Goal: Task Accomplishment & Management: Manage account settings

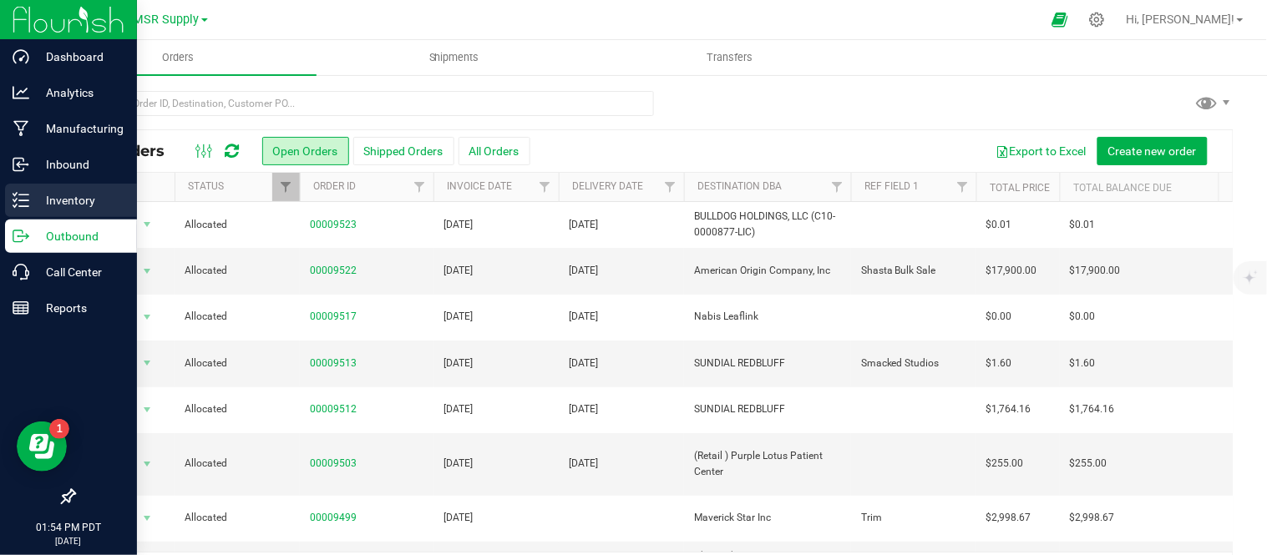
scroll to position [190, 0]
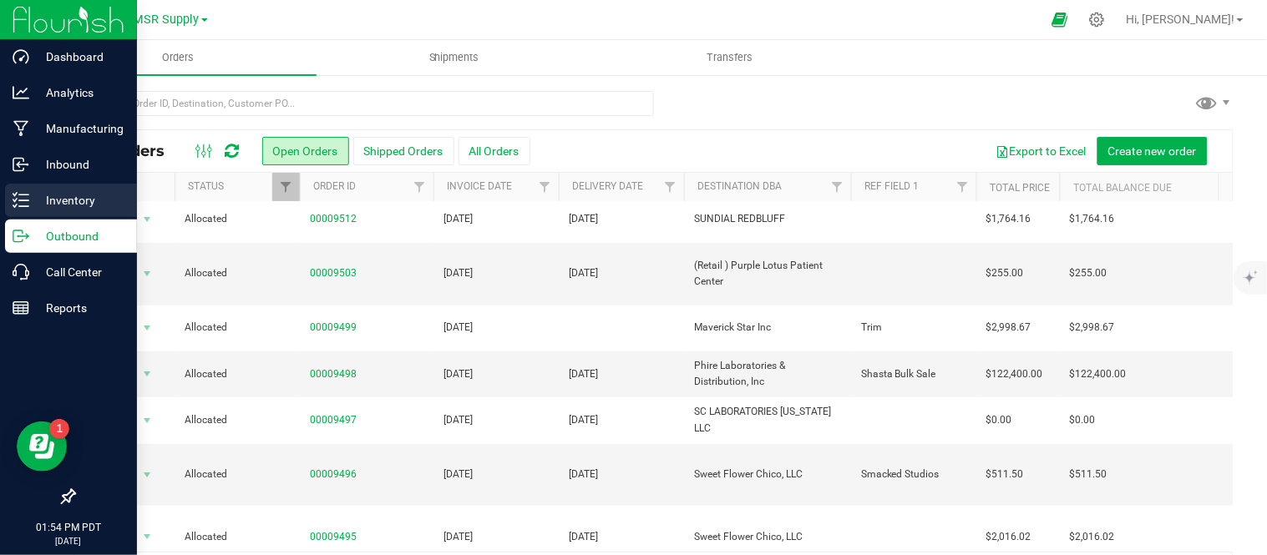
click at [29, 195] on p "Inventory" at bounding box center [79, 200] width 100 height 20
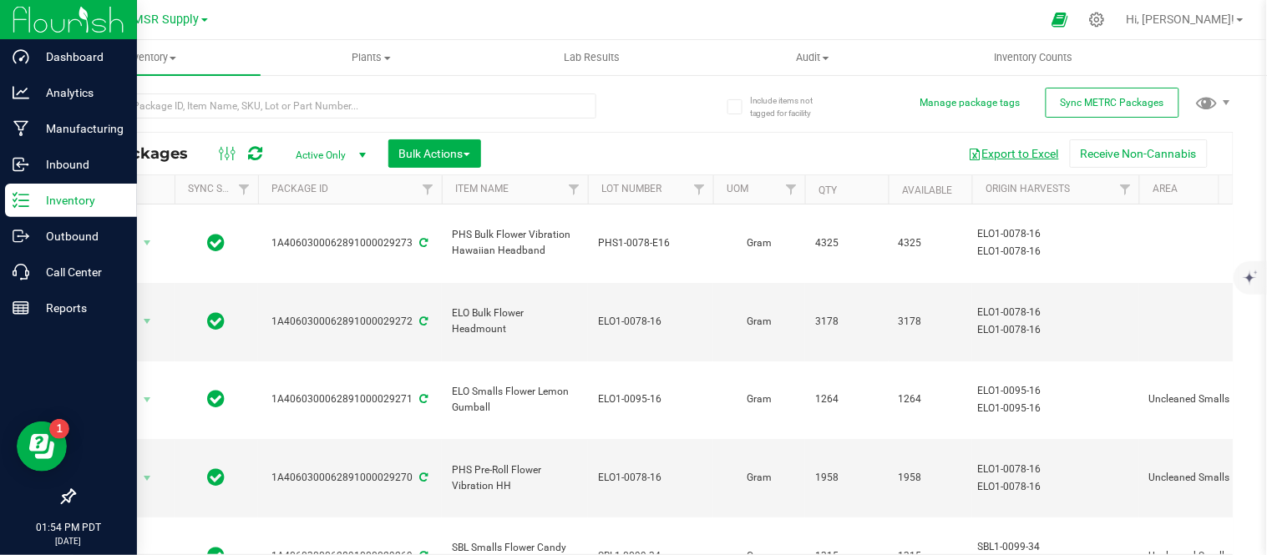
click at [989, 160] on button "Export to Excel" at bounding box center [1014, 153] width 112 height 28
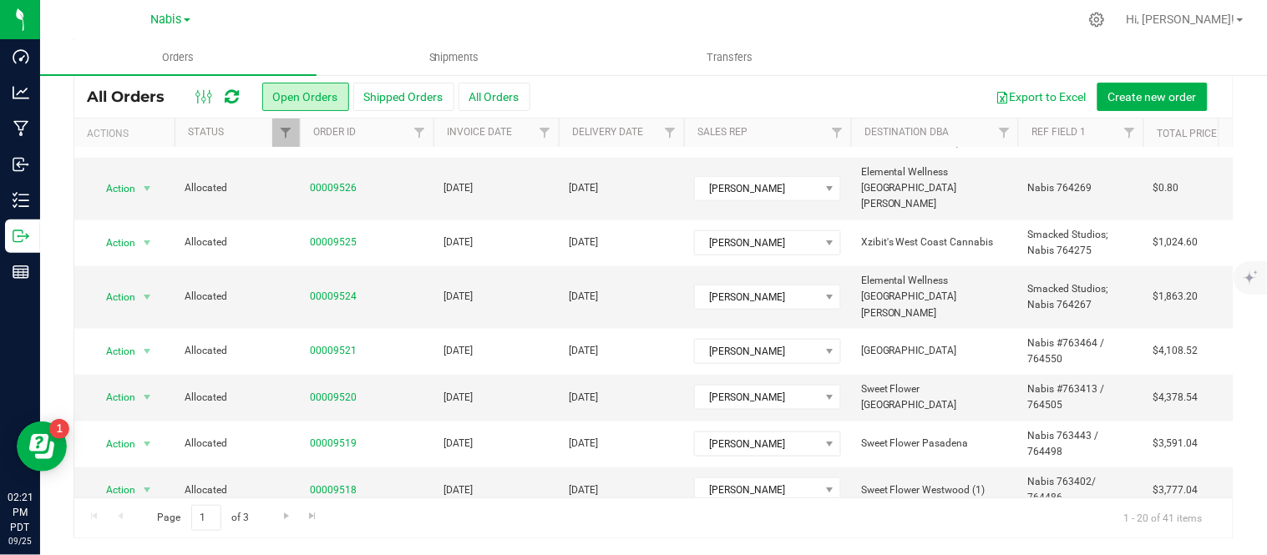
scroll to position [621, 0]
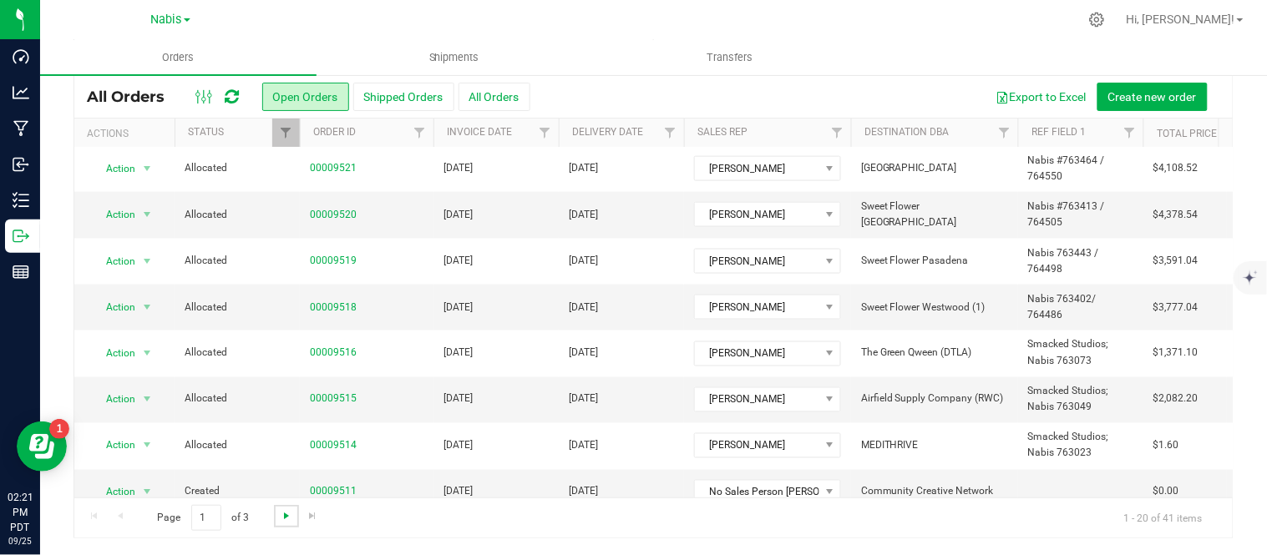
click at [280, 512] on span "Go to the next page" at bounding box center [286, 515] width 13 height 13
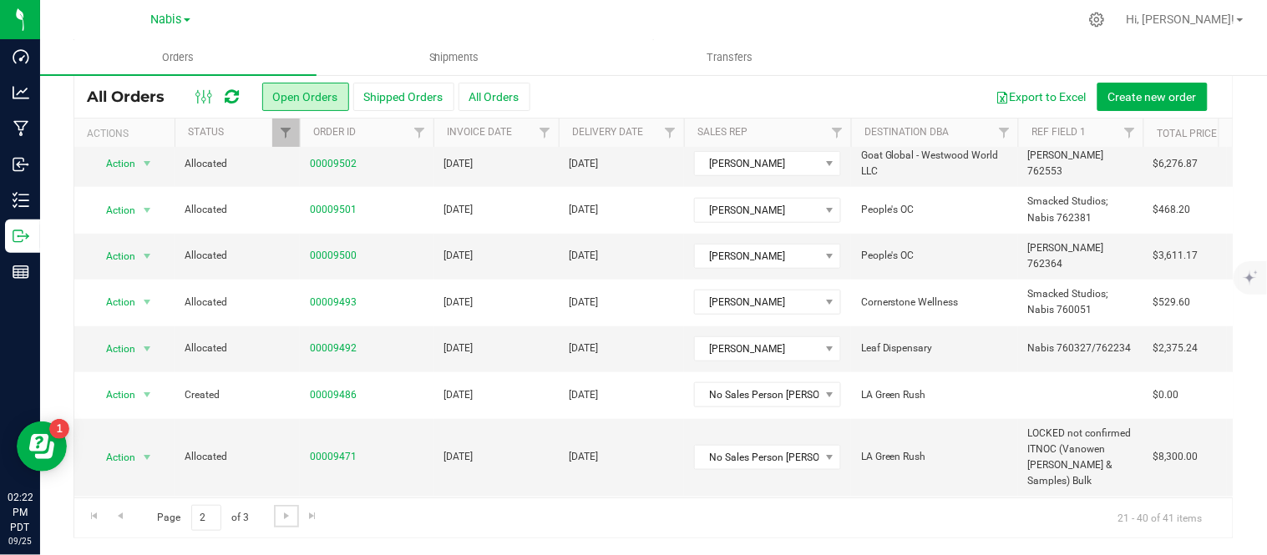
scroll to position [346, 0]
click at [331, 342] on link "00009492" at bounding box center [333, 350] width 47 height 16
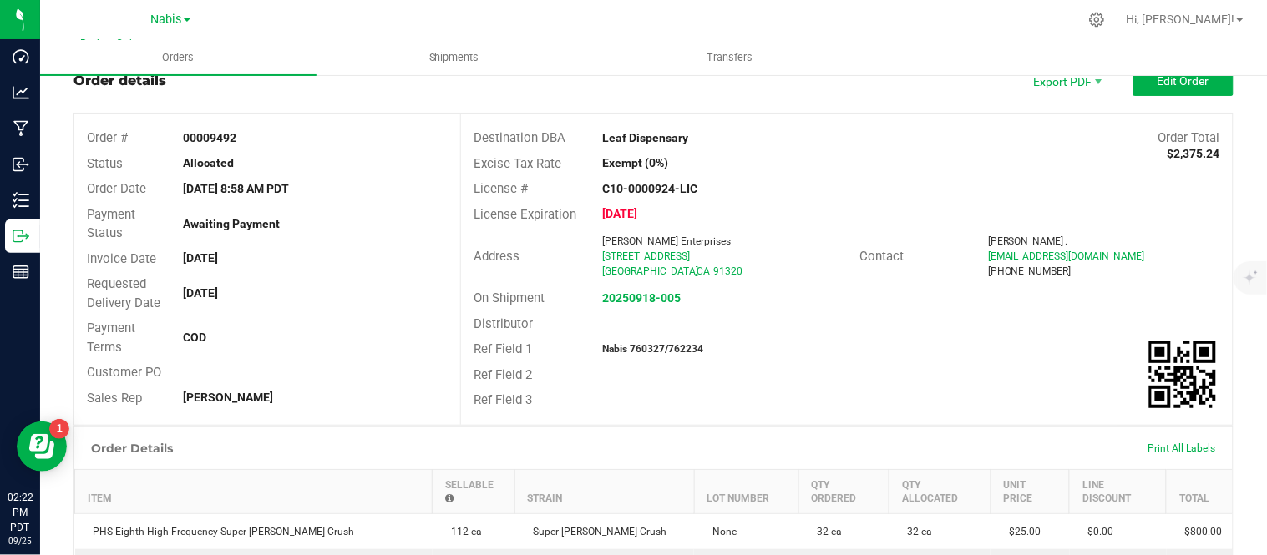
click at [649, 348] on strong "Nabis 760327/762234" at bounding box center [652, 349] width 101 height 12
copy strong "760327"
click at [687, 346] on strong "Nabis 760327/762234" at bounding box center [652, 349] width 101 height 12
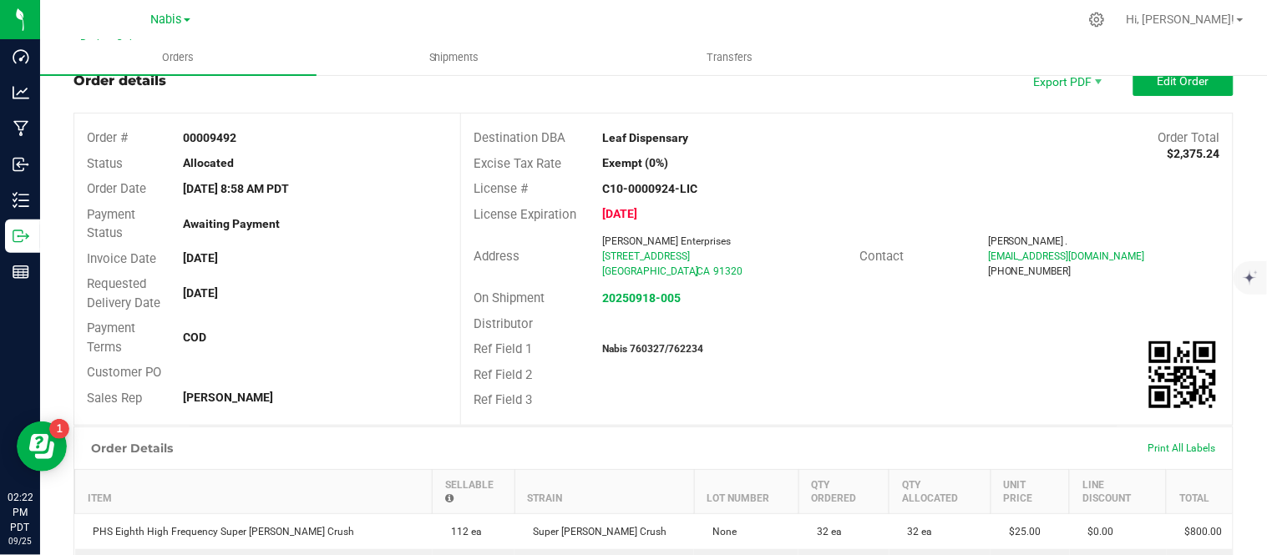
copy strong "762234"
click at [628, 291] on strong "20250918-005" at bounding box center [641, 297] width 79 height 13
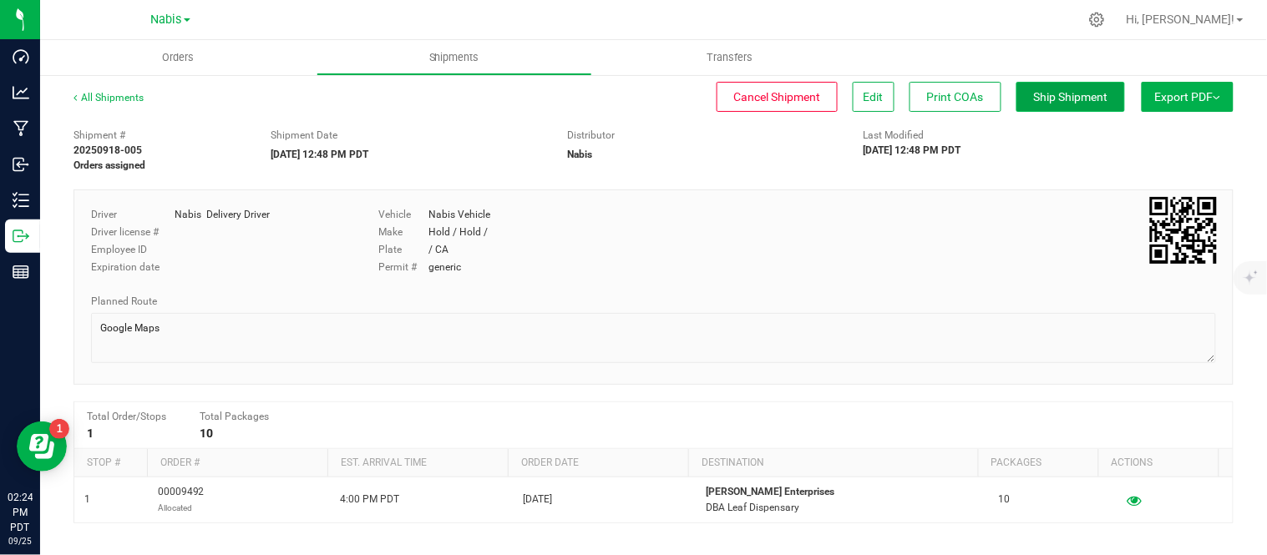
click at [1073, 95] on span "Ship Shipment" at bounding box center [1071, 96] width 74 height 13
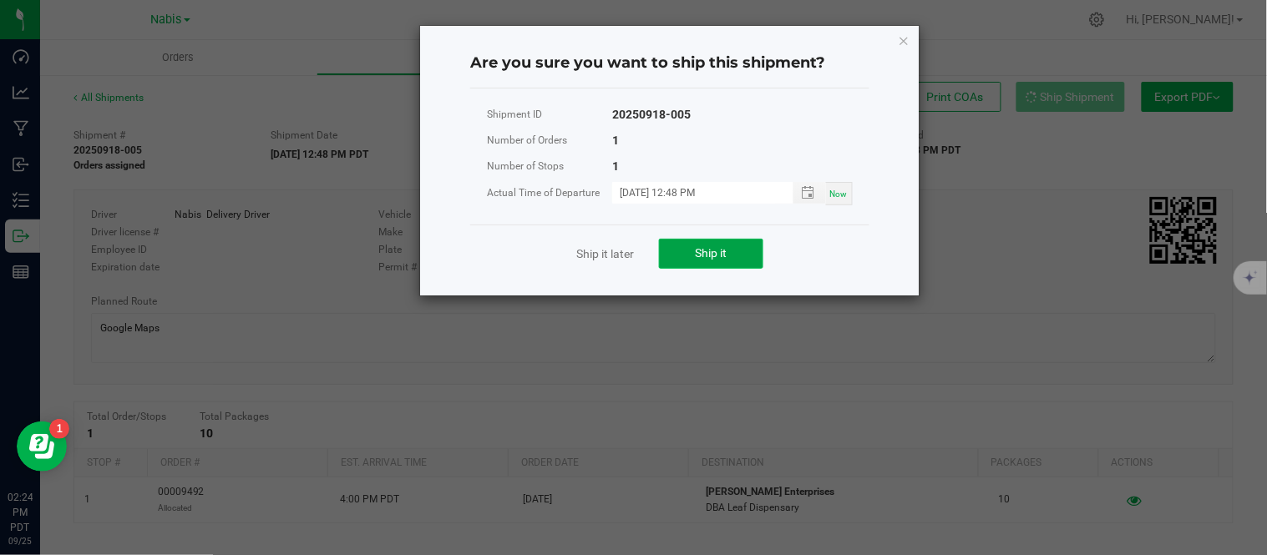
click at [710, 256] on span "Ship it" at bounding box center [712, 252] width 32 height 13
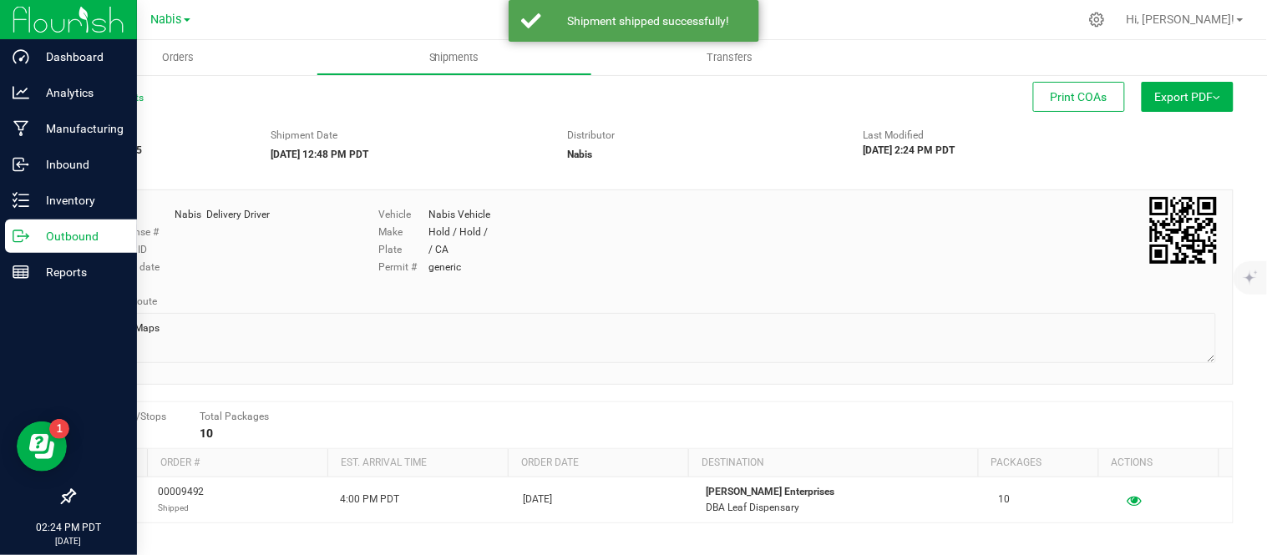
click at [31, 231] on p "Outbound" at bounding box center [79, 236] width 100 height 20
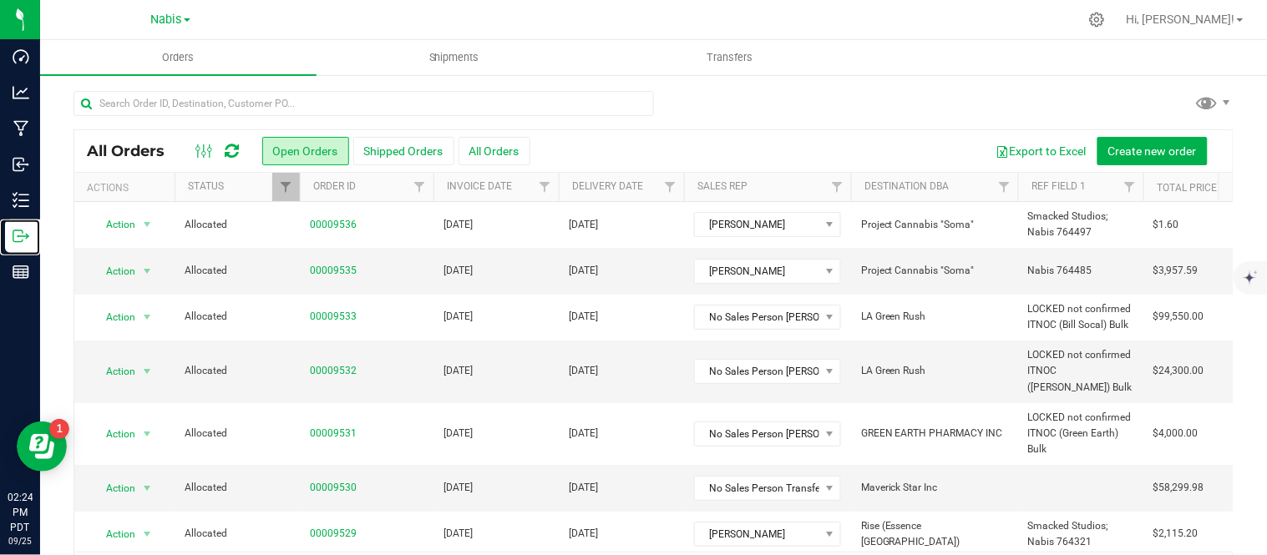
scroll to position [54, 0]
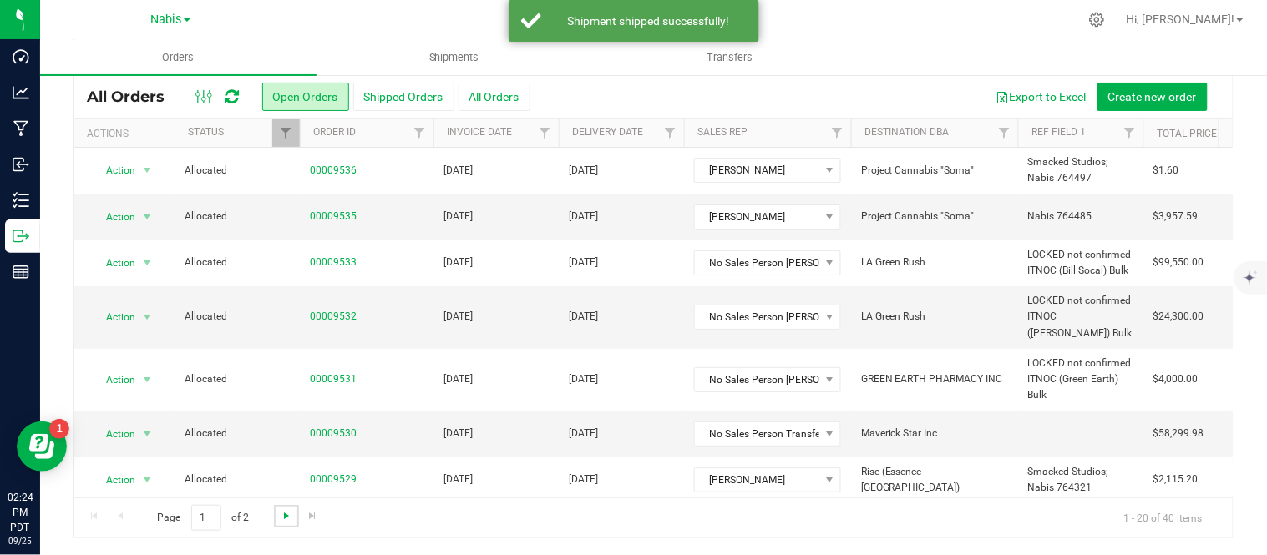
click at [281, 514] on span "Go to the next page" at bounding box center [286, 515] width 13 height 13
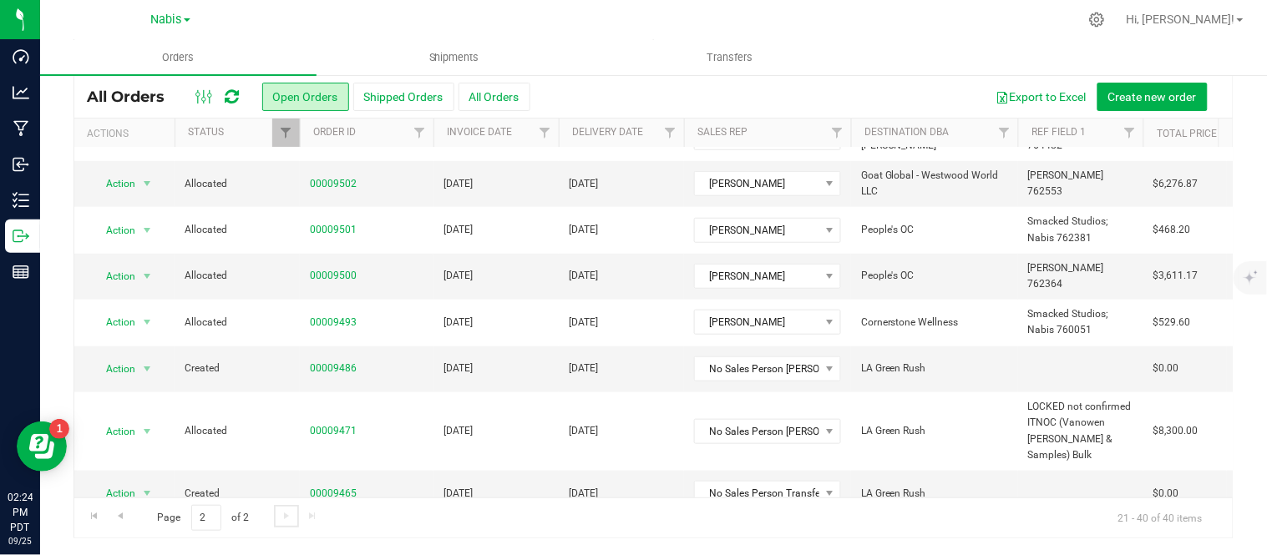
scroll to position [316, 0]
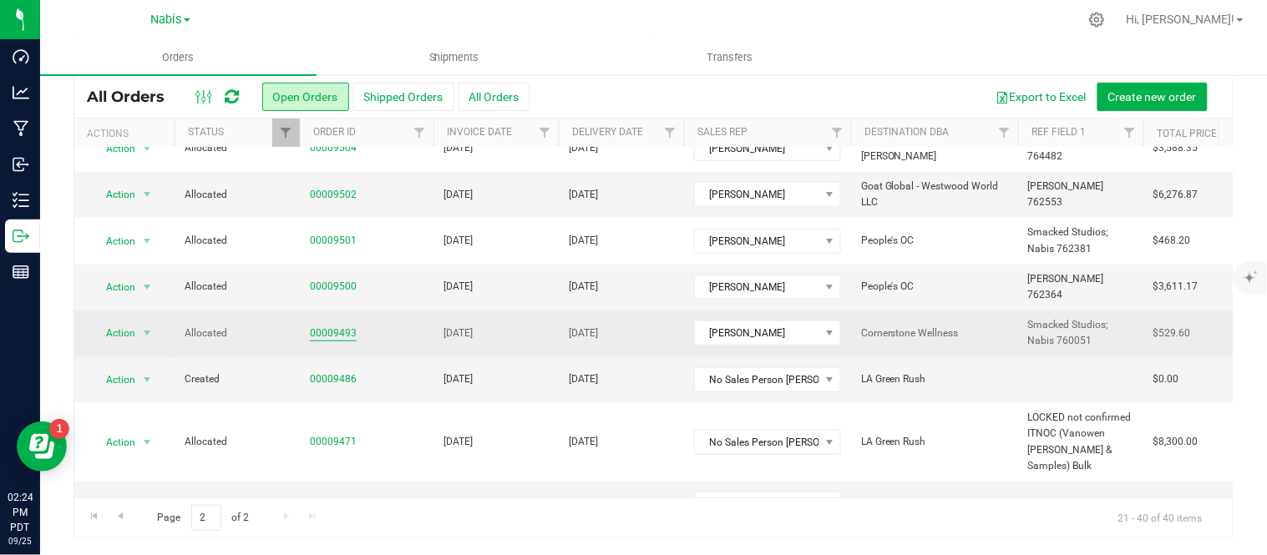
click at [314, 326] on link "00009493" at bounding box center [333, 334] width 47 height 16
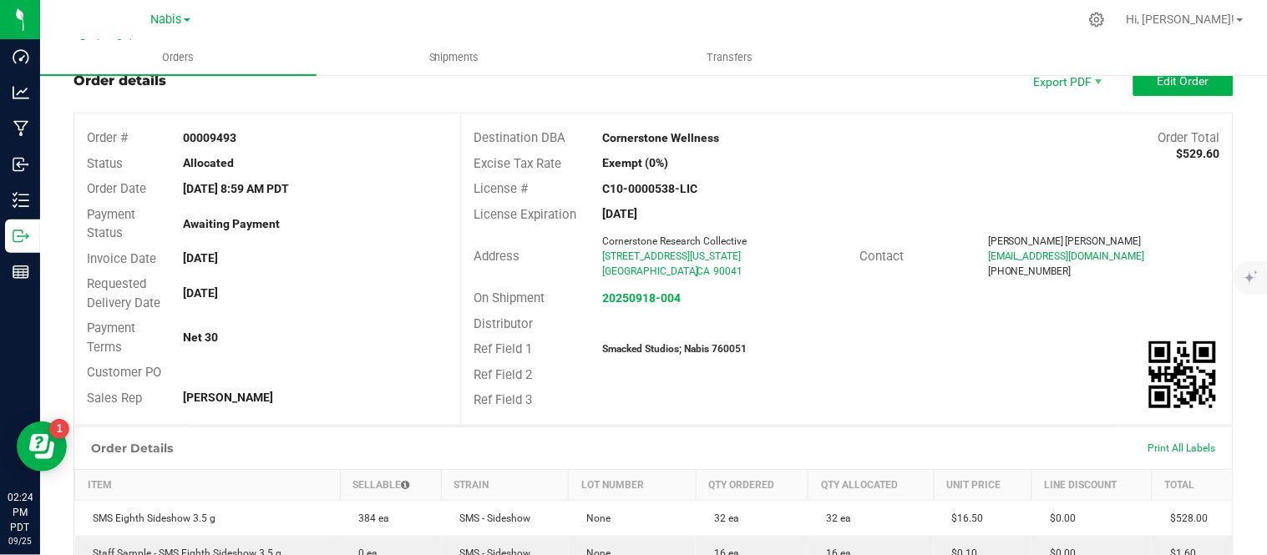
click at [722, 347] on strong "Smacked Studios; Nabis 760051" at bounding box center [674, 349] width 144 height 12
copy strong "760051"
click at [632, 298] on strong "20250918-004" at bounding box center [641, 297] width 79 height 13
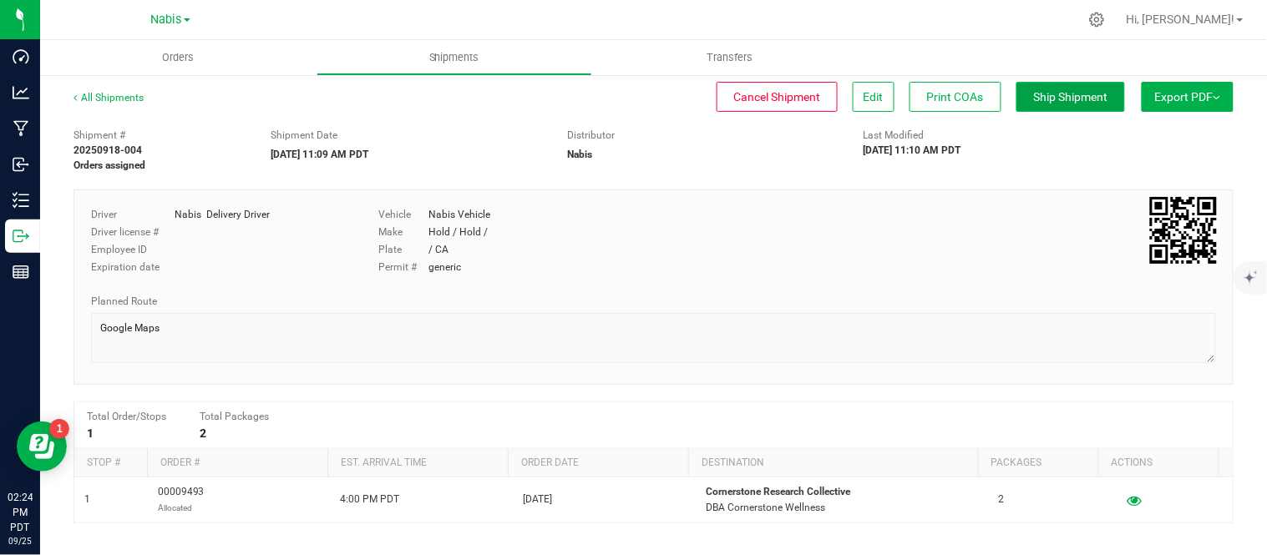
click at [1066, 90] on span "Ship Shipment" at bounding box center [1071, 96] width 74 height 13
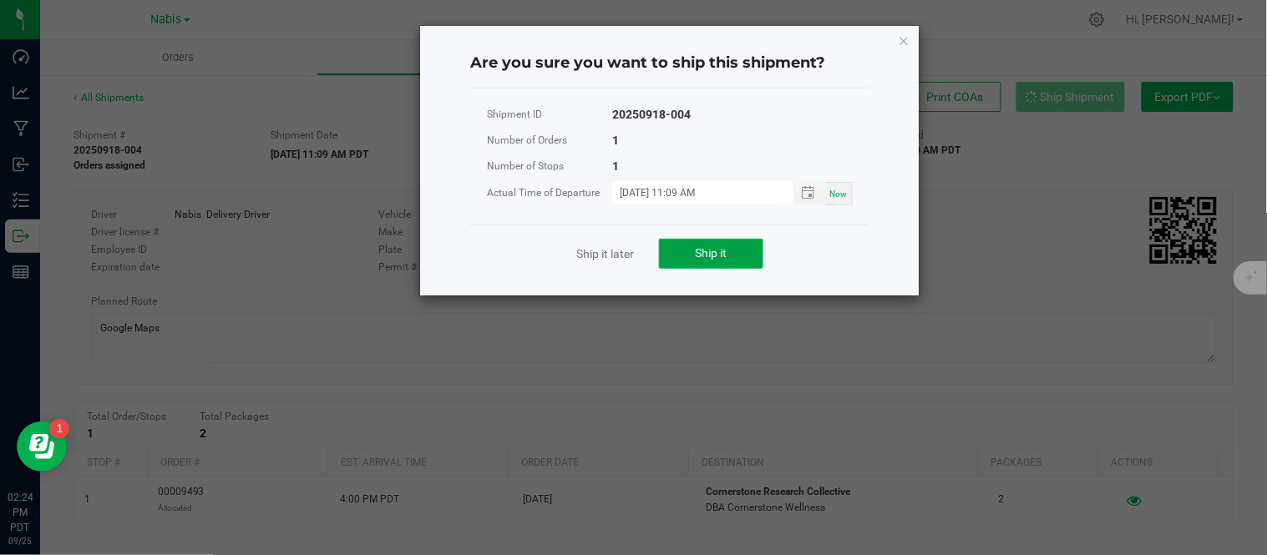
click at [713, 247] on span "Ship it" at bounding box center [712, 252] width 32 height 13
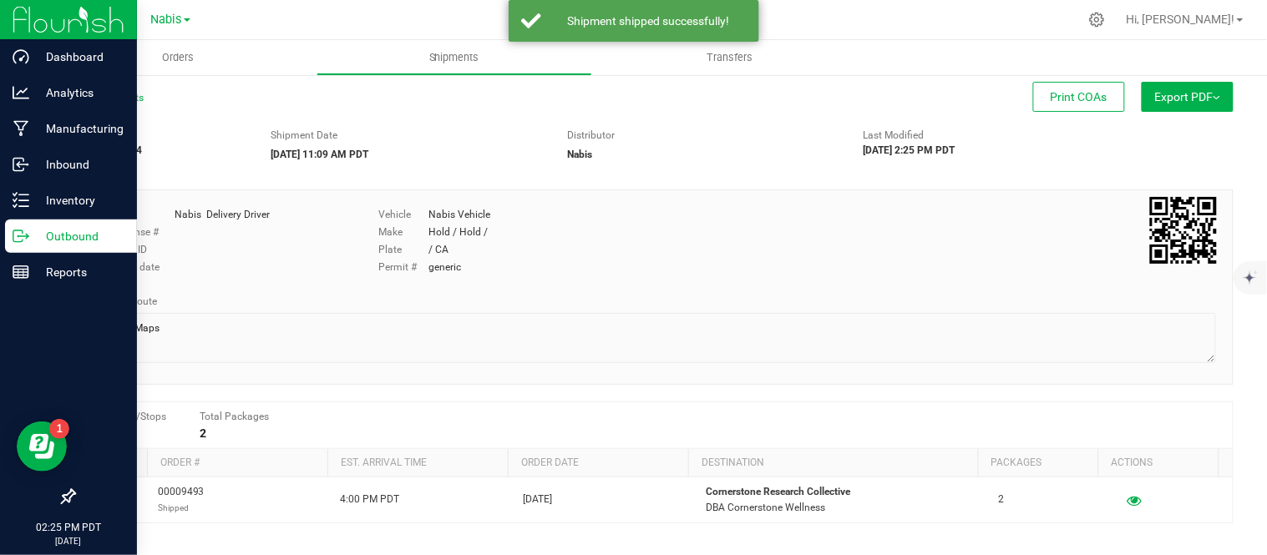
click at [76, 239] on p "Outbound" at bounding box center [79, 236] width 100 height 20
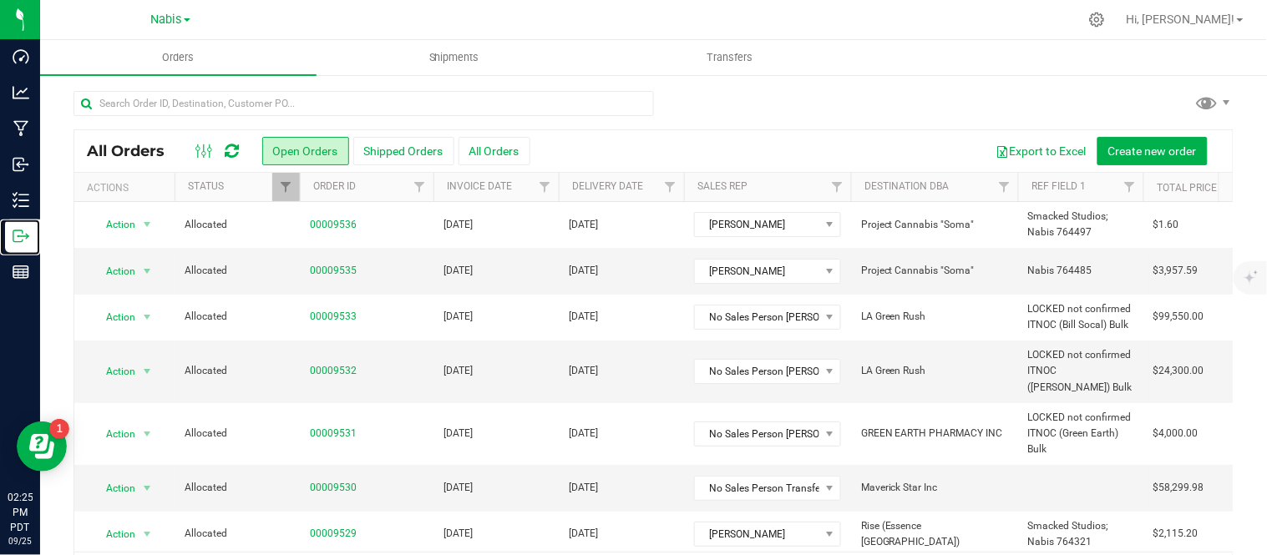
scroll to position [54, 0]
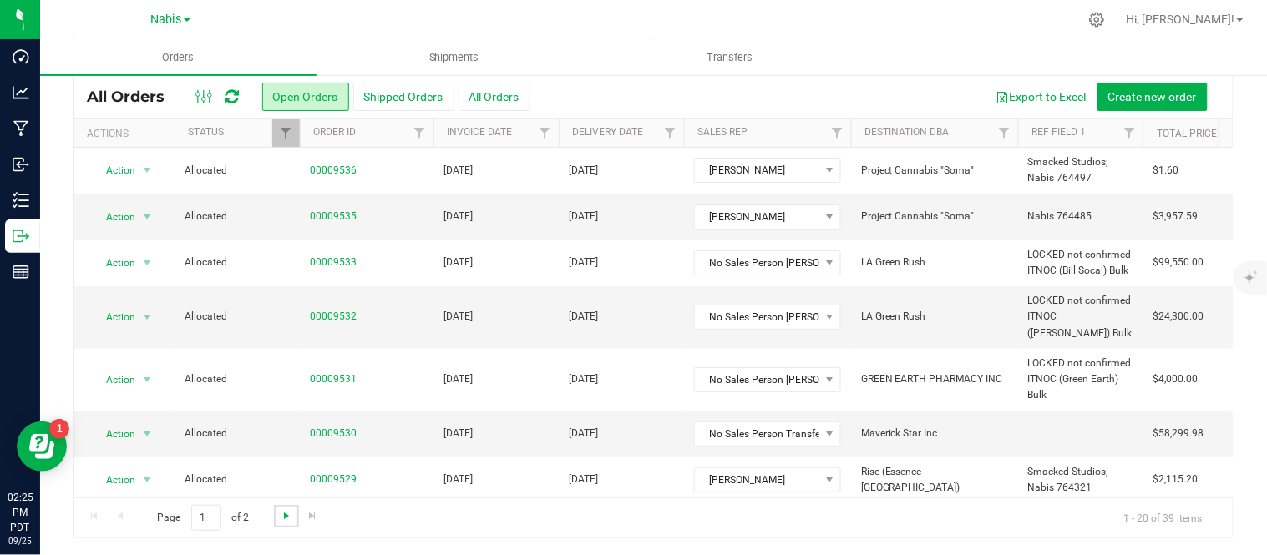
click at [286, 512] on span "Go to the next page" at bounding box center [286, 515] width 13 height 13
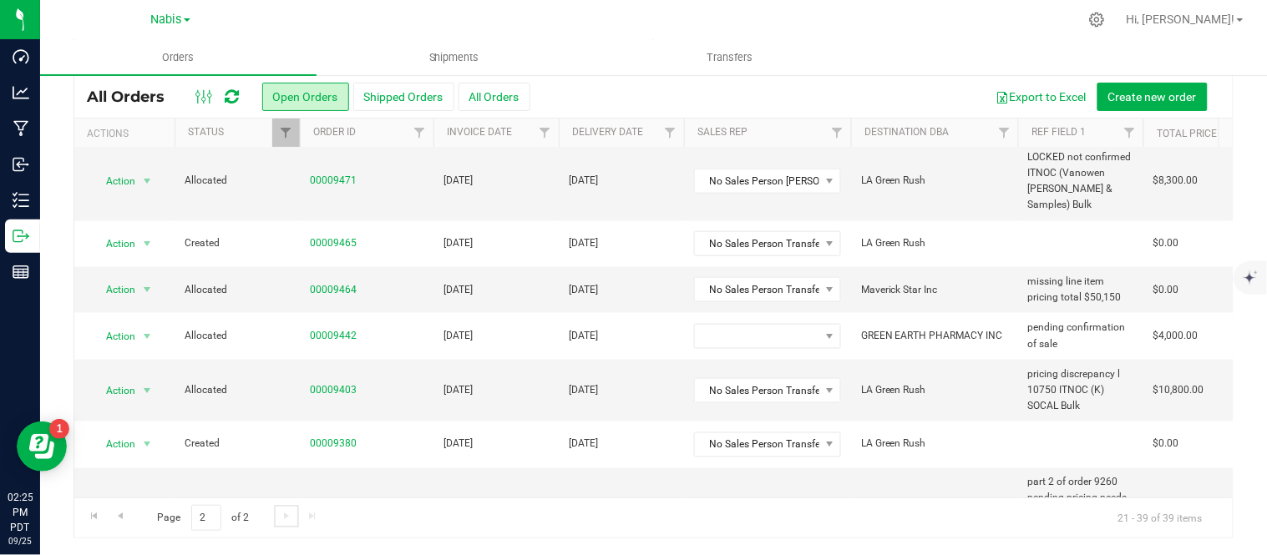
scroll to position [622, 0]
